Goal: Find contact information: Find contact information

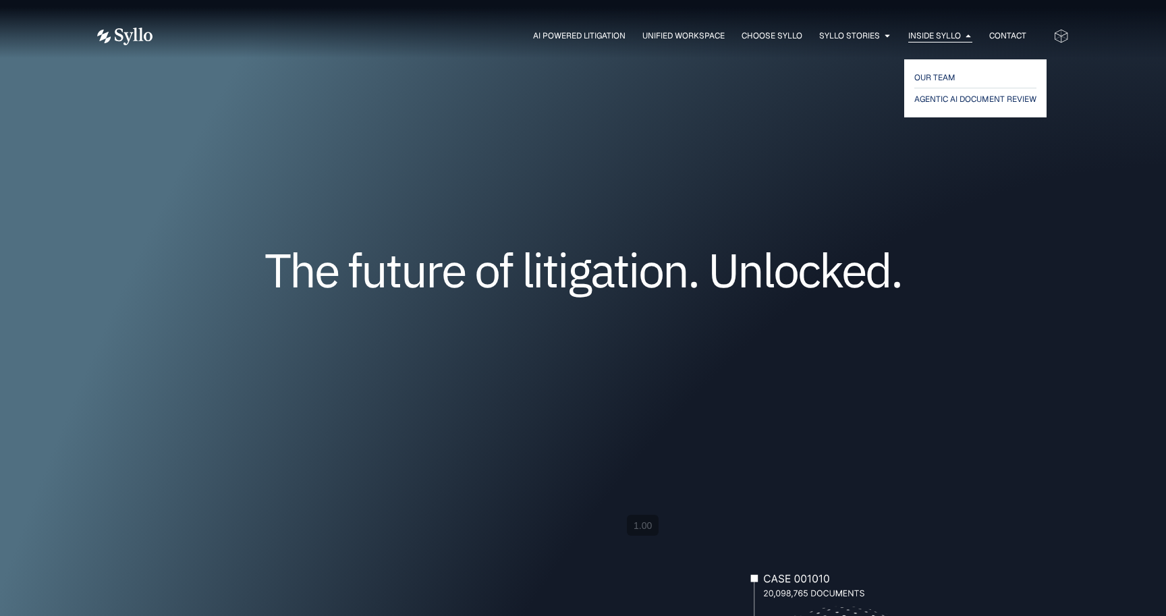
click at [958, 36] on span "Inside Syllo" at bounding box center [934, 36] width 53 height 12
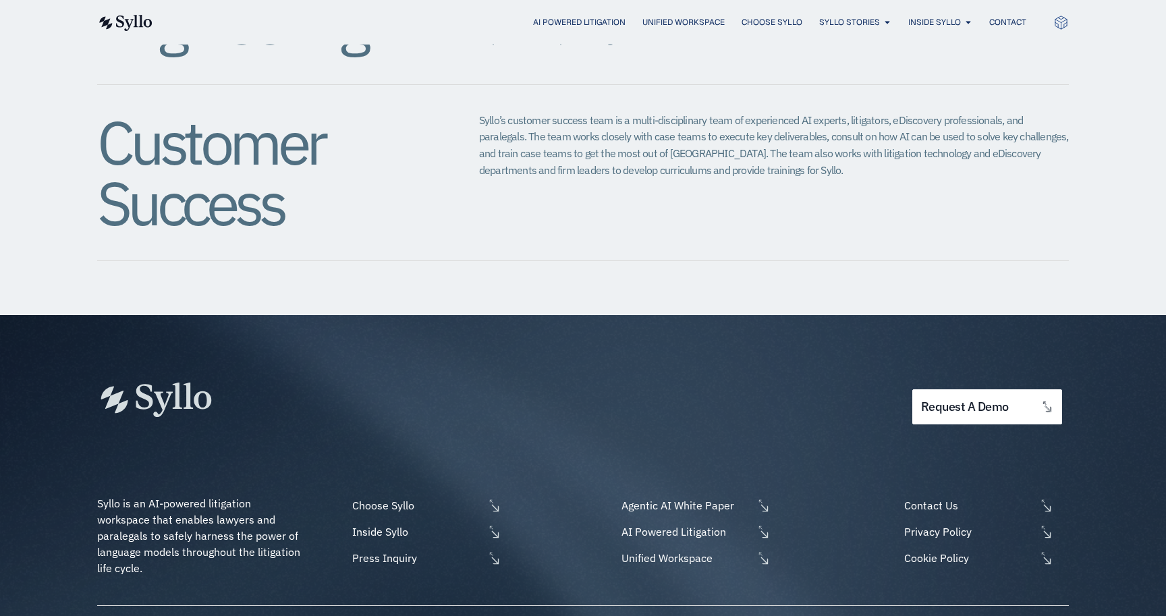
scroll to position [1677, 0]
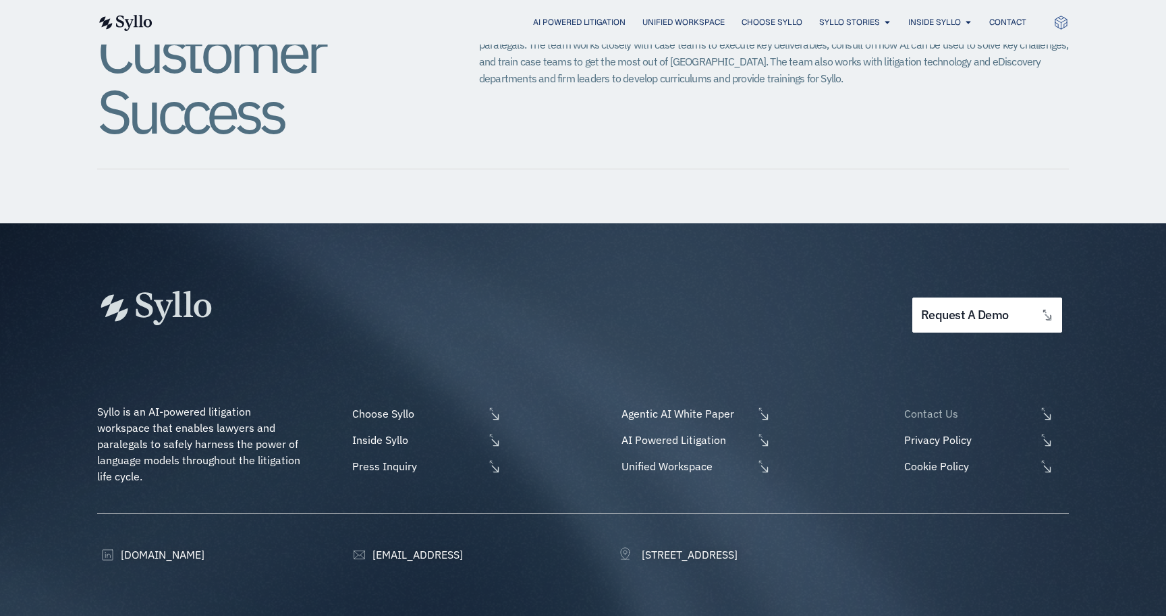
click at [943, 406] on span "Contact Us" at bounding box center [968, 414] width 135 height 16
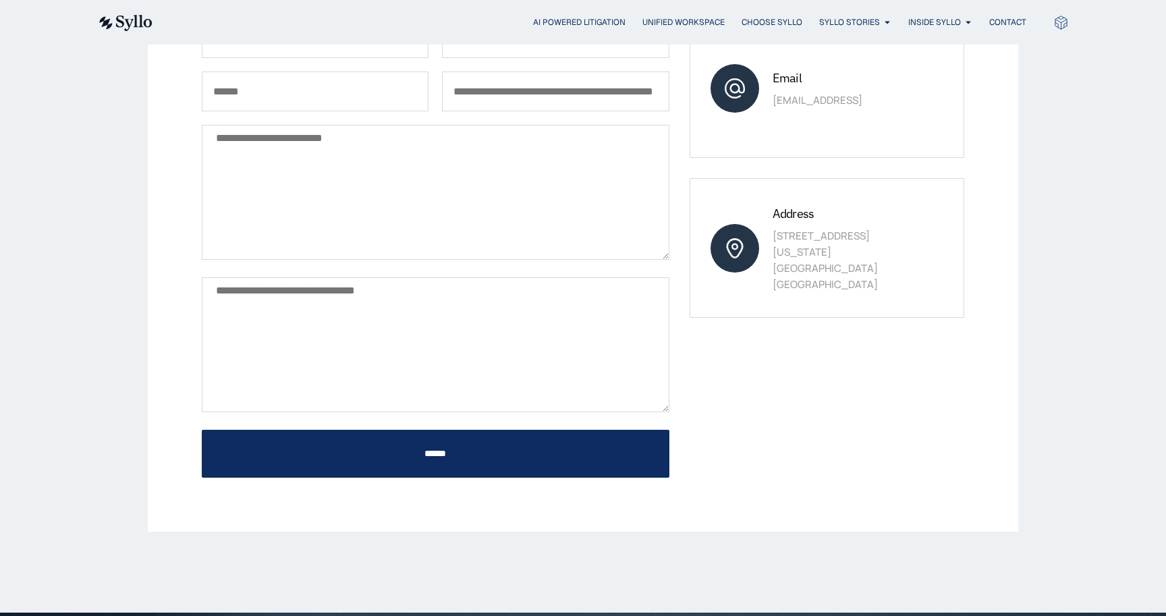
scroll to position [287, 0]
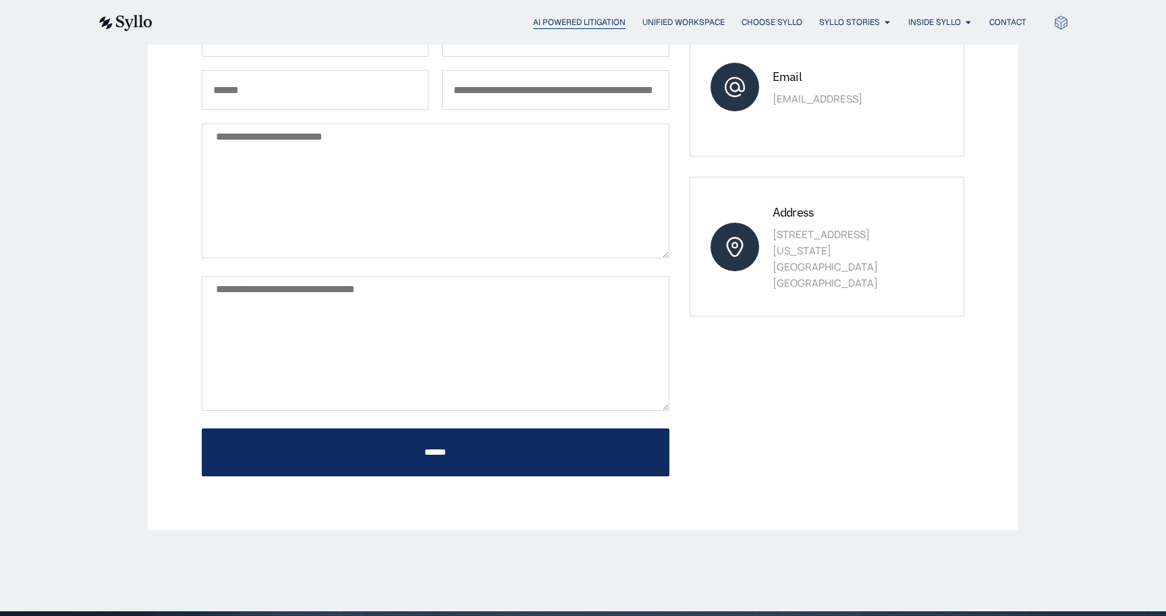
click at [582, 25] on span "AI Powered Litigation" at bounding box center [579, 22] width 92 height 12
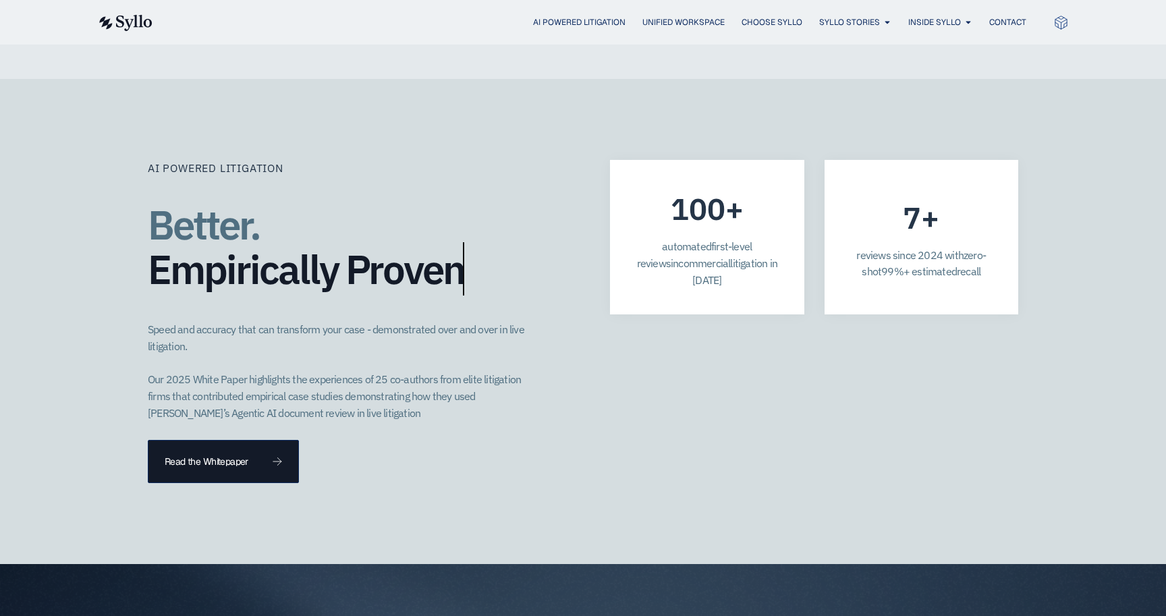
scroll to position [3573, 0]
